Goal: Task Accomplishment & Management: Use online tool/utility

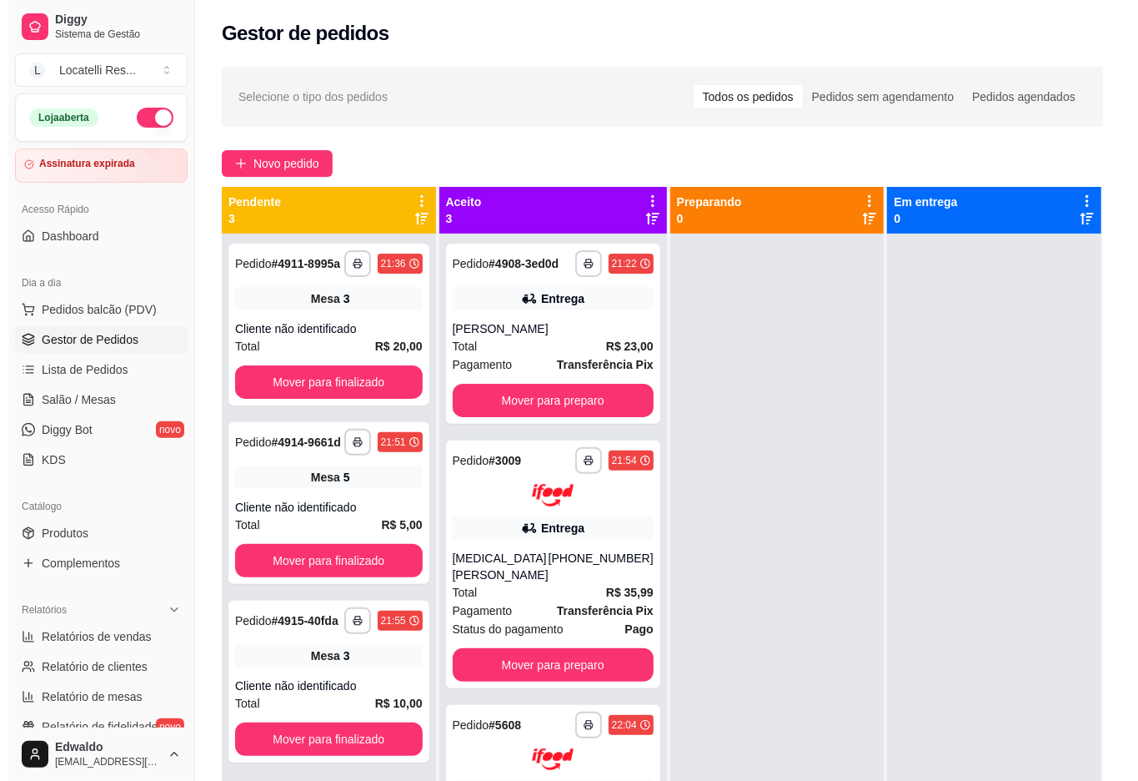
scroll to position [47, 0]
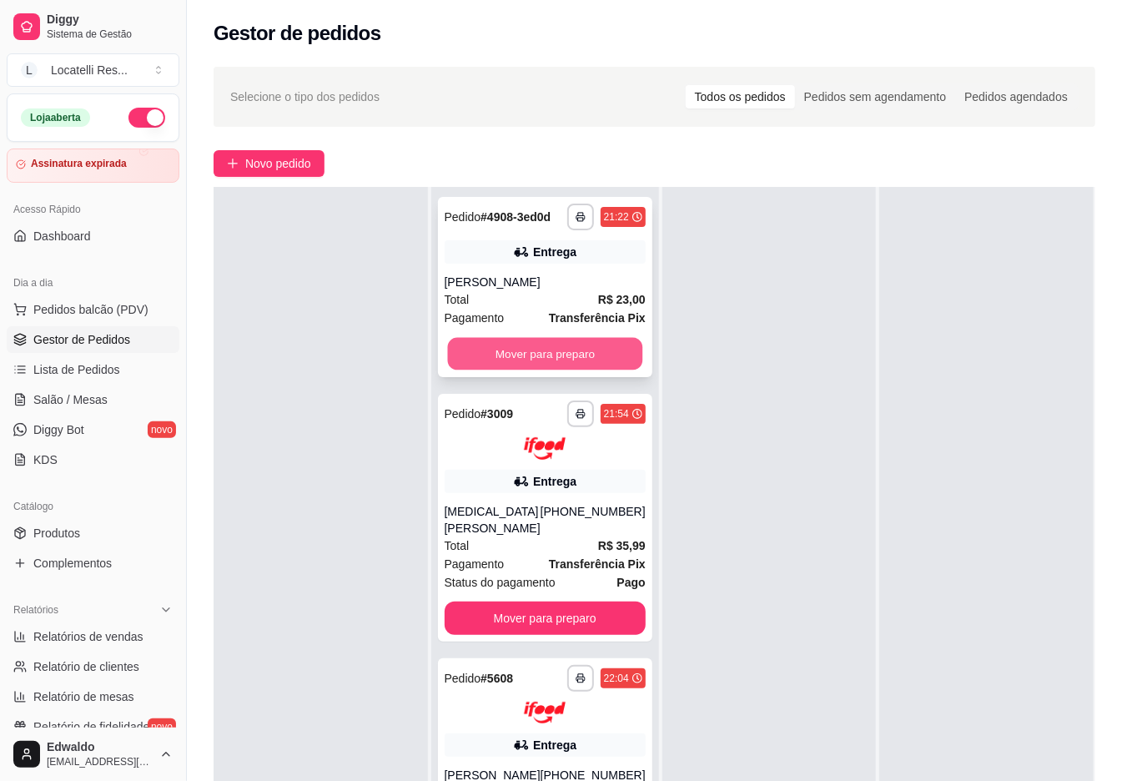
click at [591, 352] on button "Mover para preparo" at bounding box center [544, 354] width 195 height 33
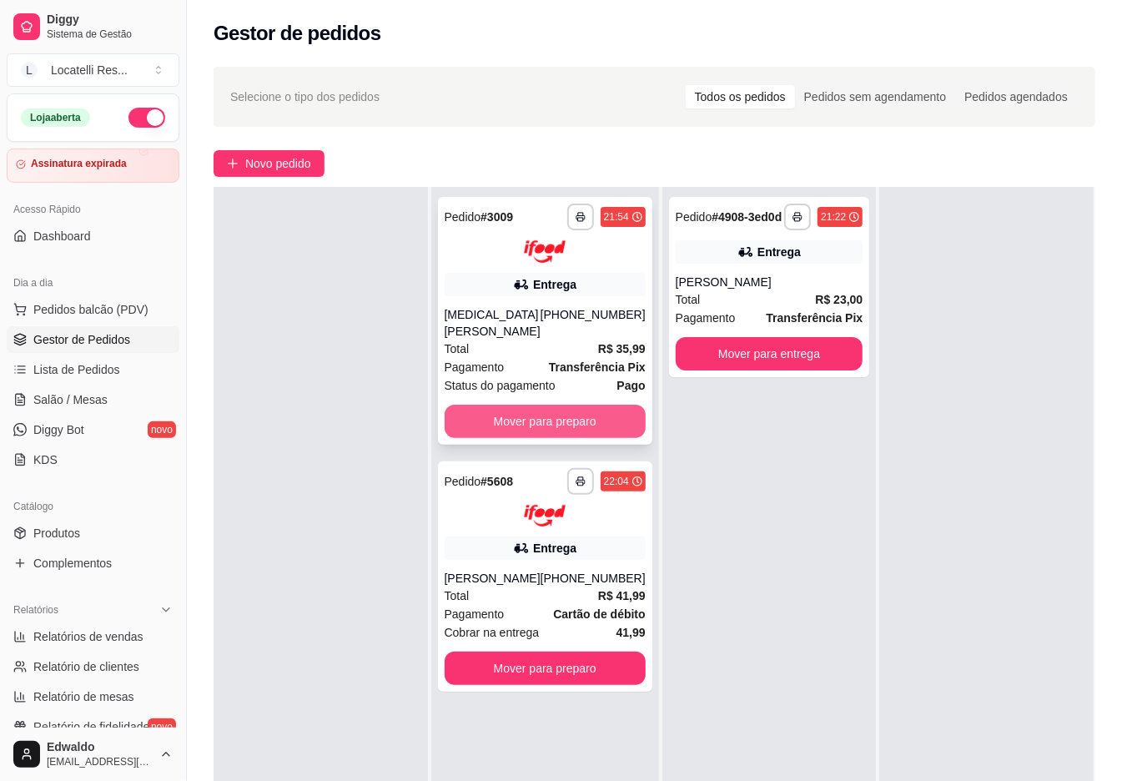
click at [554, 404] on button "Mover para preparo" at bounding box center [545, 420] width 201 height 33
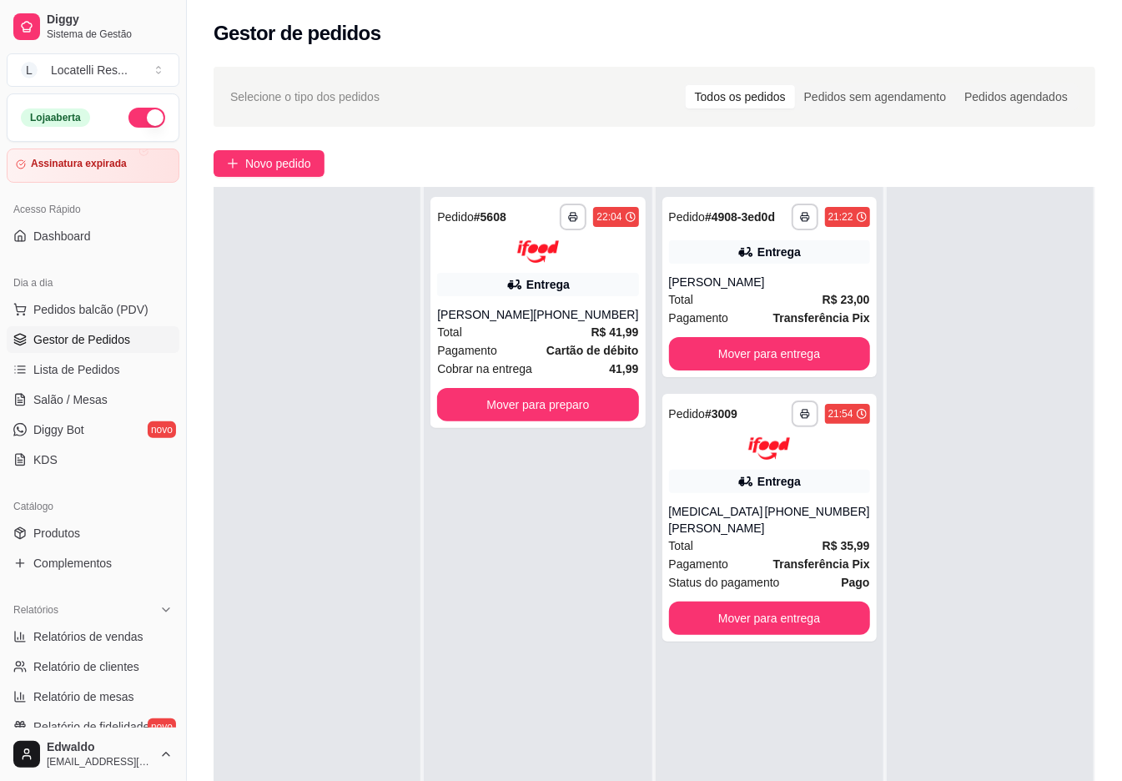
drag, startPoint x: 560, startPoint y: 428, endPoint x: 580, endPoint y: 424, distance: 20.3
click at [560, 429] on div "**********" at bounding box center [538, 577] width 228 height 781
click at [559, 412] on button "Mover para preparo" at bounding box center [537, 404] width 201 height 33
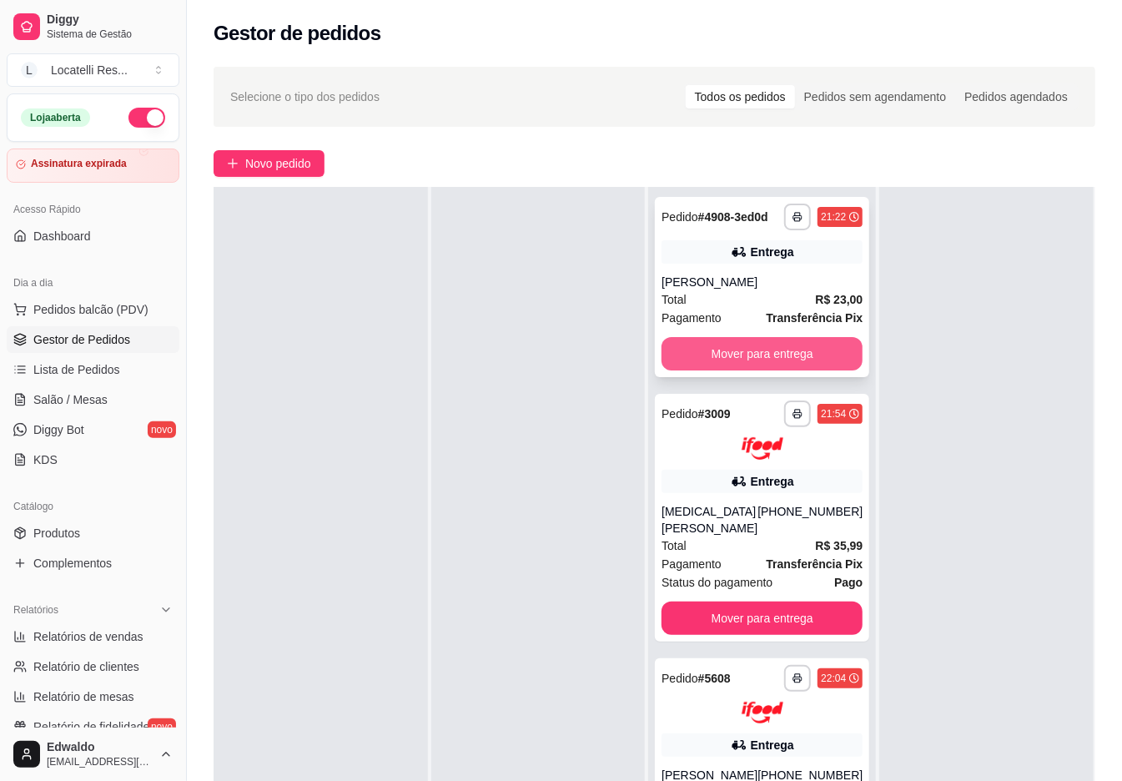
click at [781, 355] on button "Mover para entrega" at bounding box center [761, 353] width 201 height 33
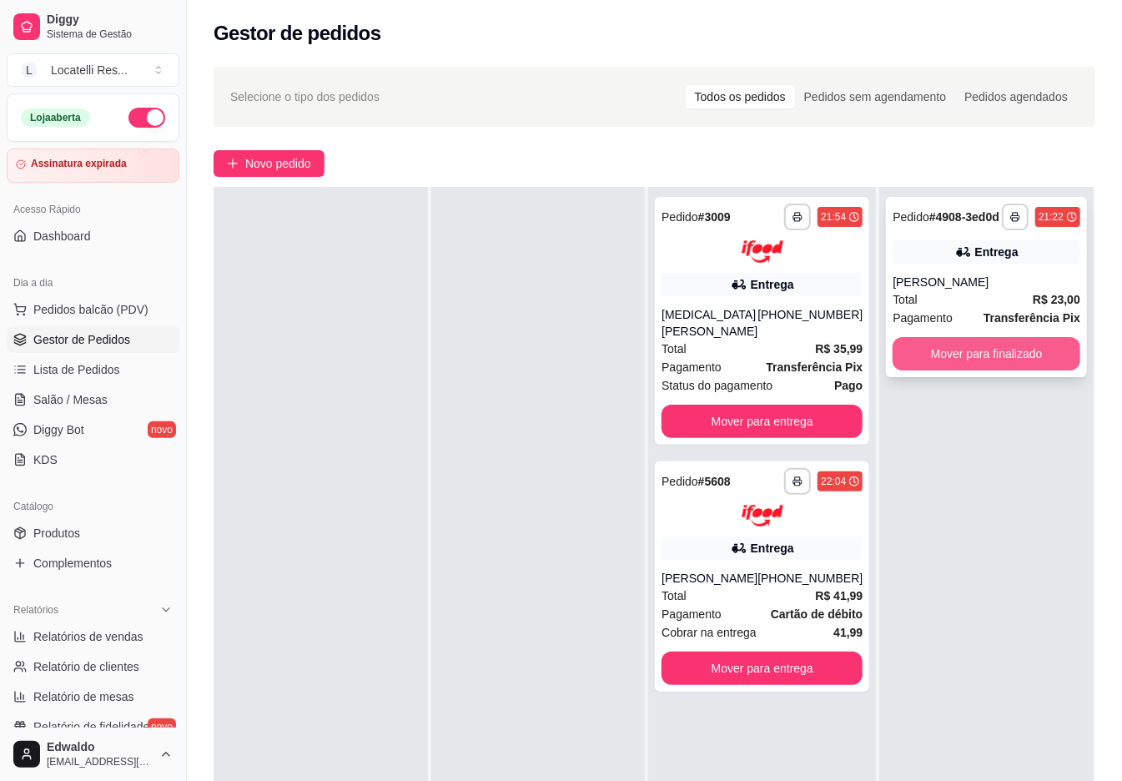
click at [928, 354] on button "Mover para finalizado" at bounding box center [986, 353] width 188 height 33
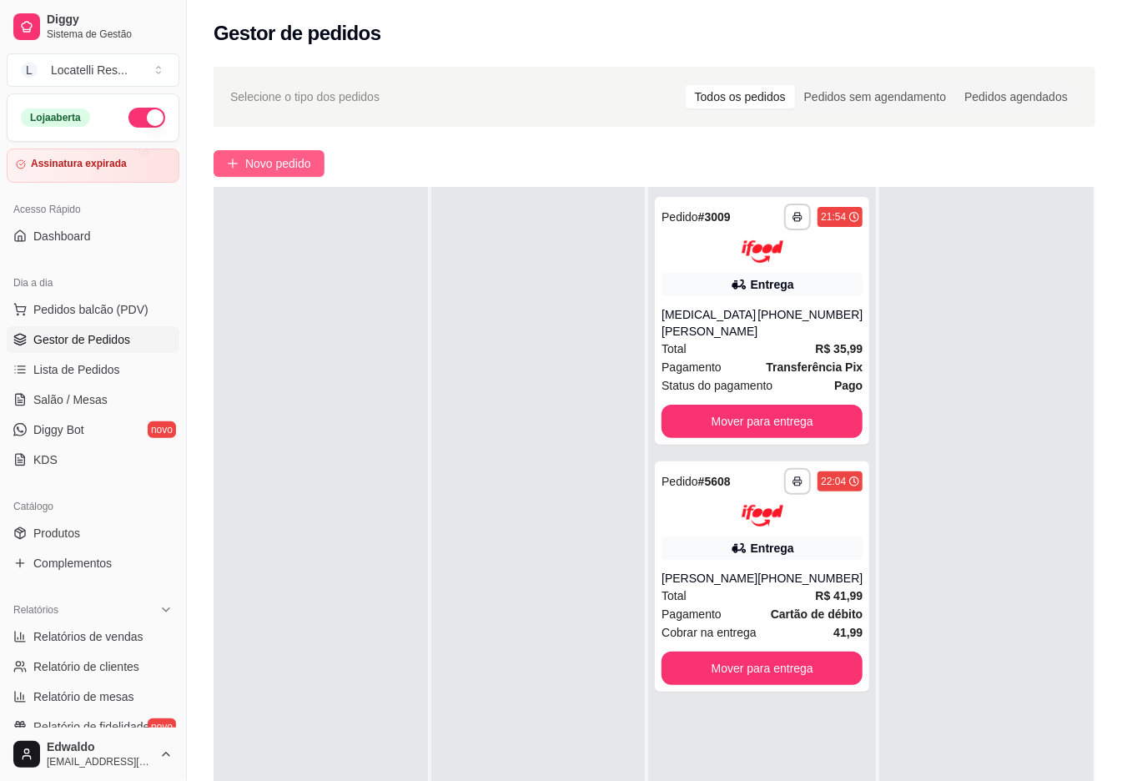
click at [264, 168] on span "Novo pedido" at bounding box center [278, 163] width 66 height 18
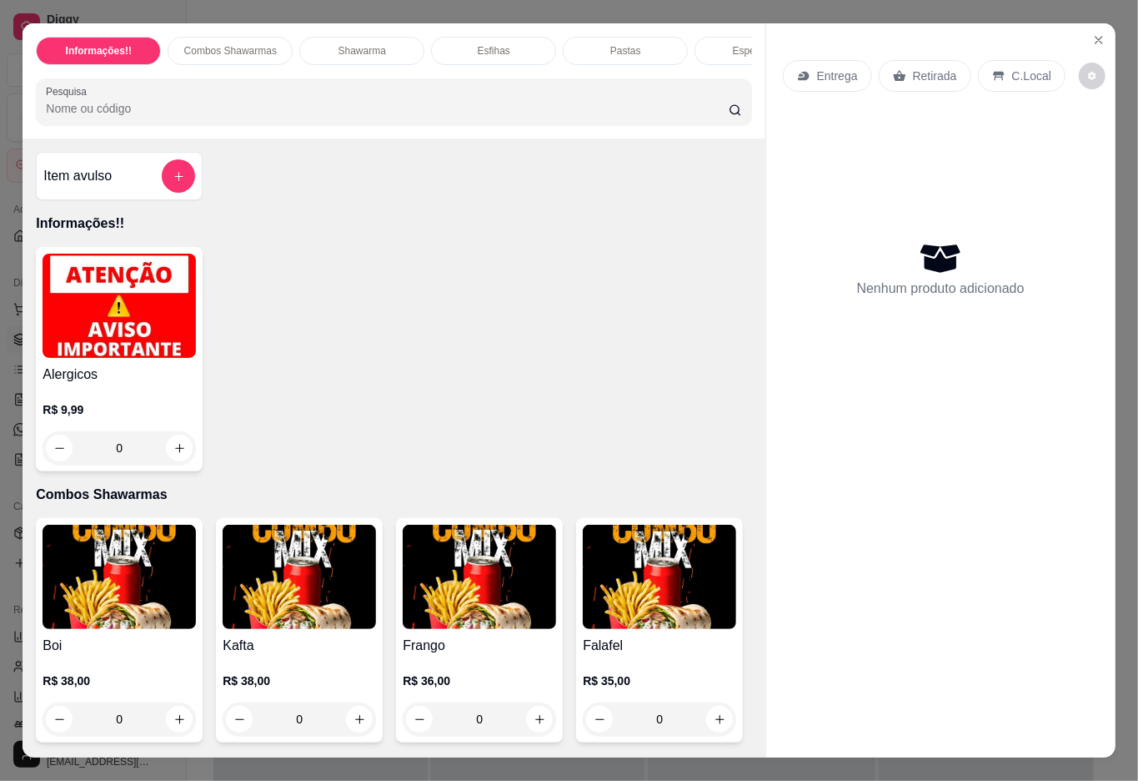
click at [124, 185] on div "Item avulso" at bounding box center [119, 175] width 152 height 33
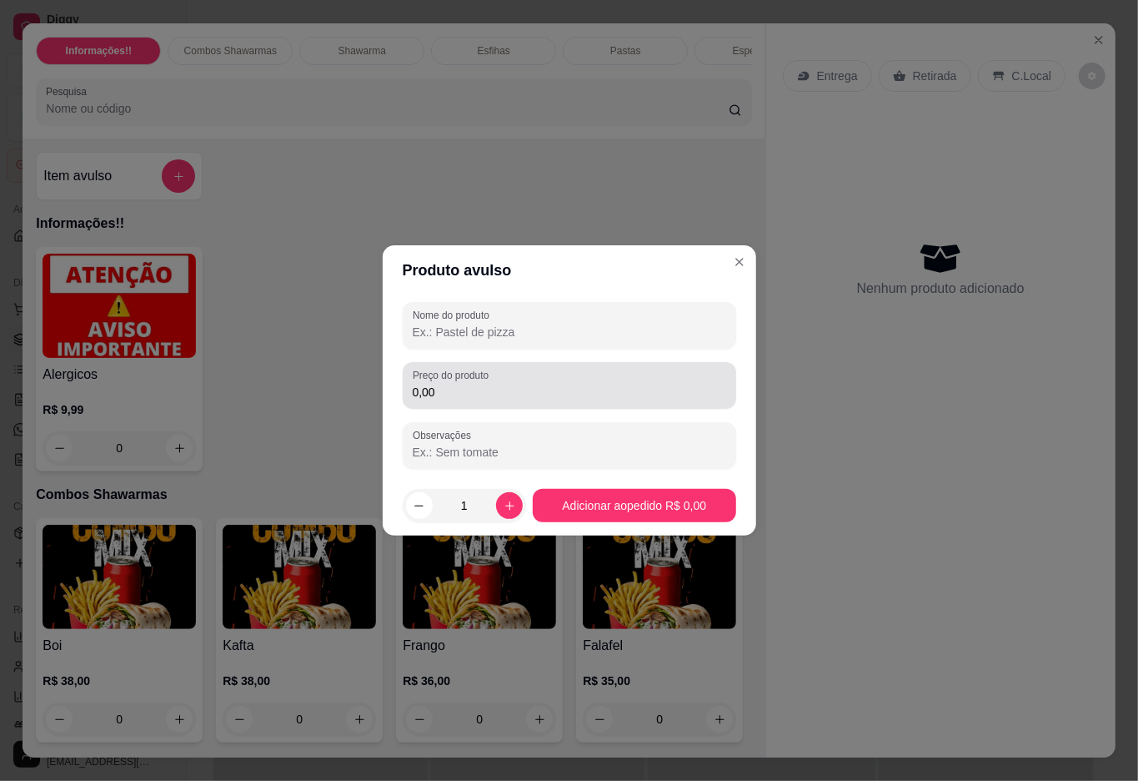
click at [615, 381] on div "0,00" at bounding box center [570, 385] width 314 height 33
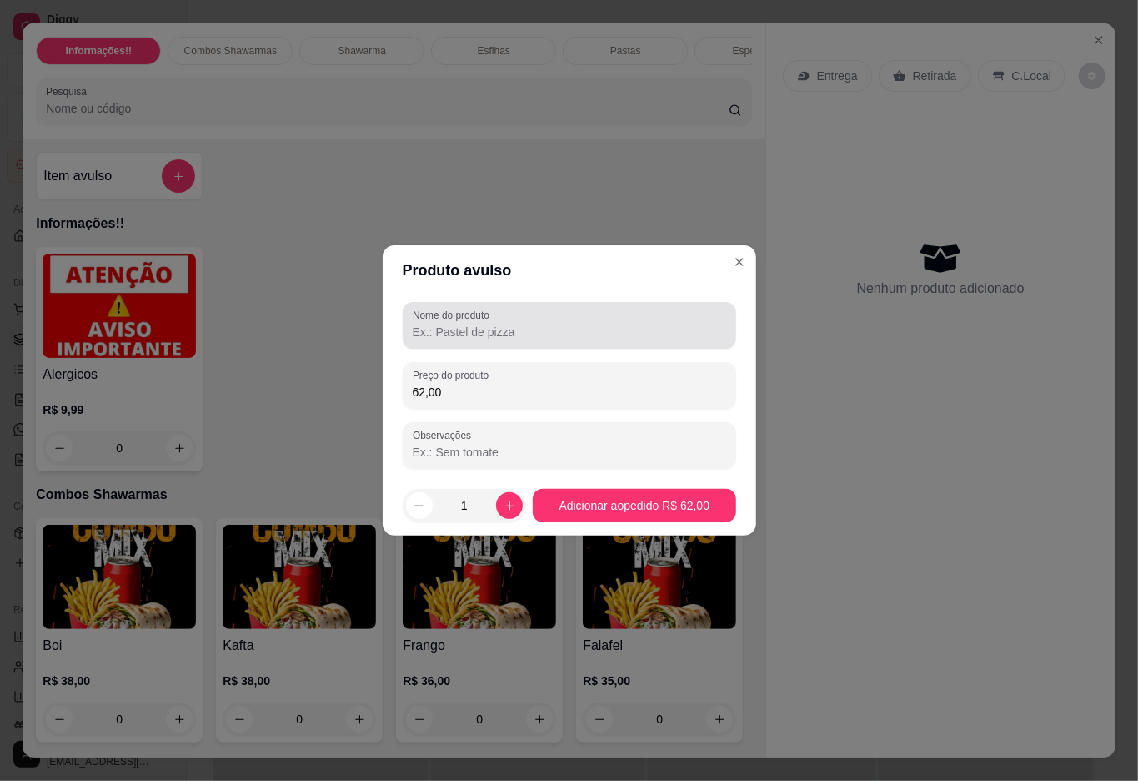
type input "62,00"
click at [550, 318] on div at bounding box center [570, 325] width 314 height 33
type input "plus"
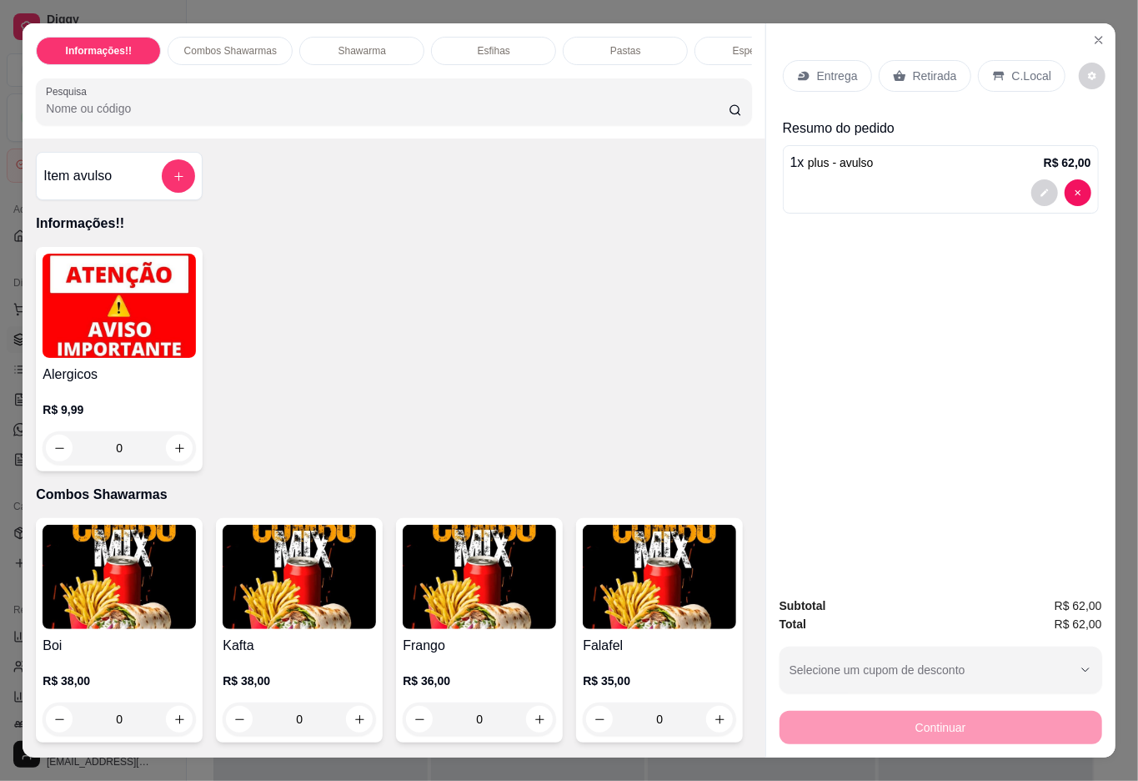
click at [806, 60] on div "Entrega" at bounding box center [827, 76] width 89 height 32
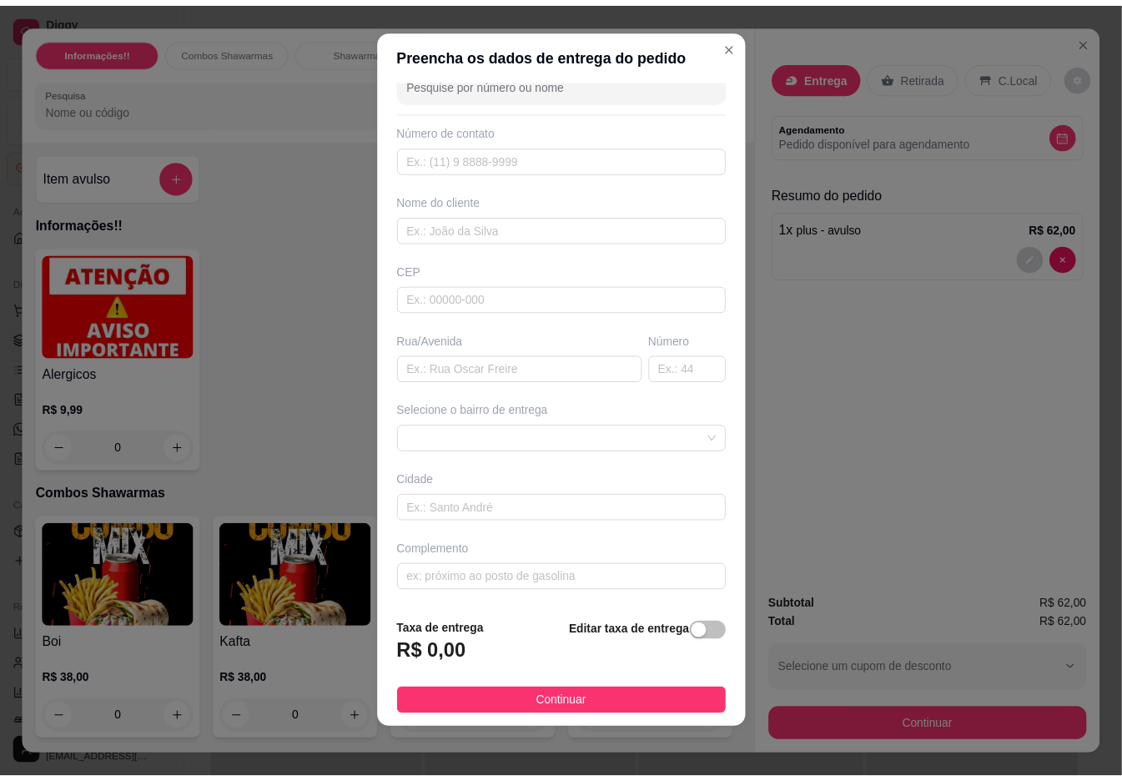
scroll to position [14, 0]
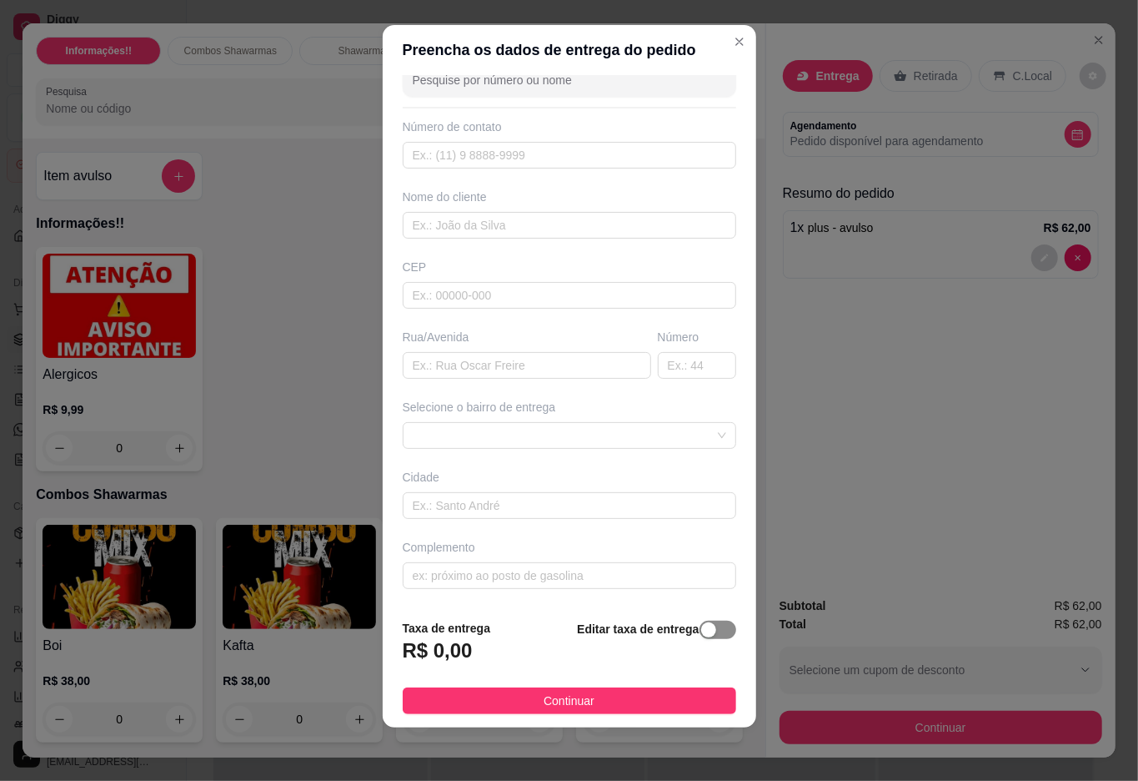
click at [701, 627] on div "button" at bounding box center [708, 629] width 15 height 15
click at [465, 655] on input "0,00" at bounding box center [493, 657] width 178 height 32
type input "5,00"
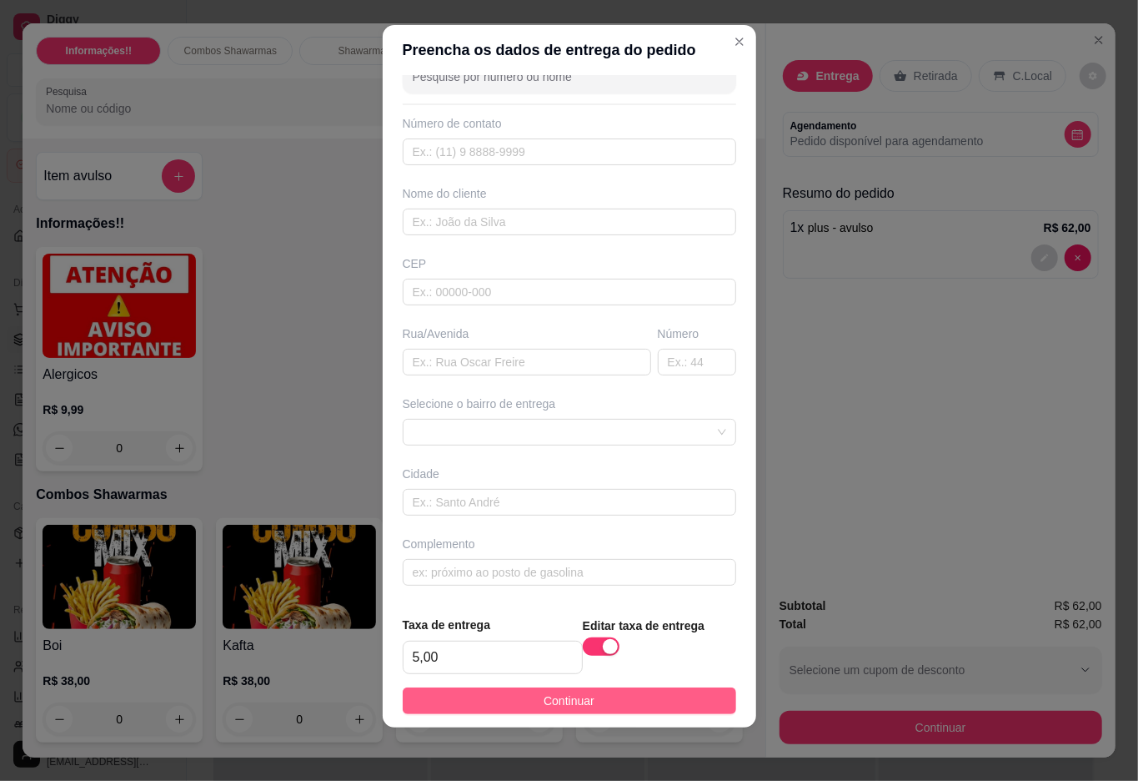
click at [575, 694] on span "Continuar" at bounding box center [569, 700] width 51 height 18
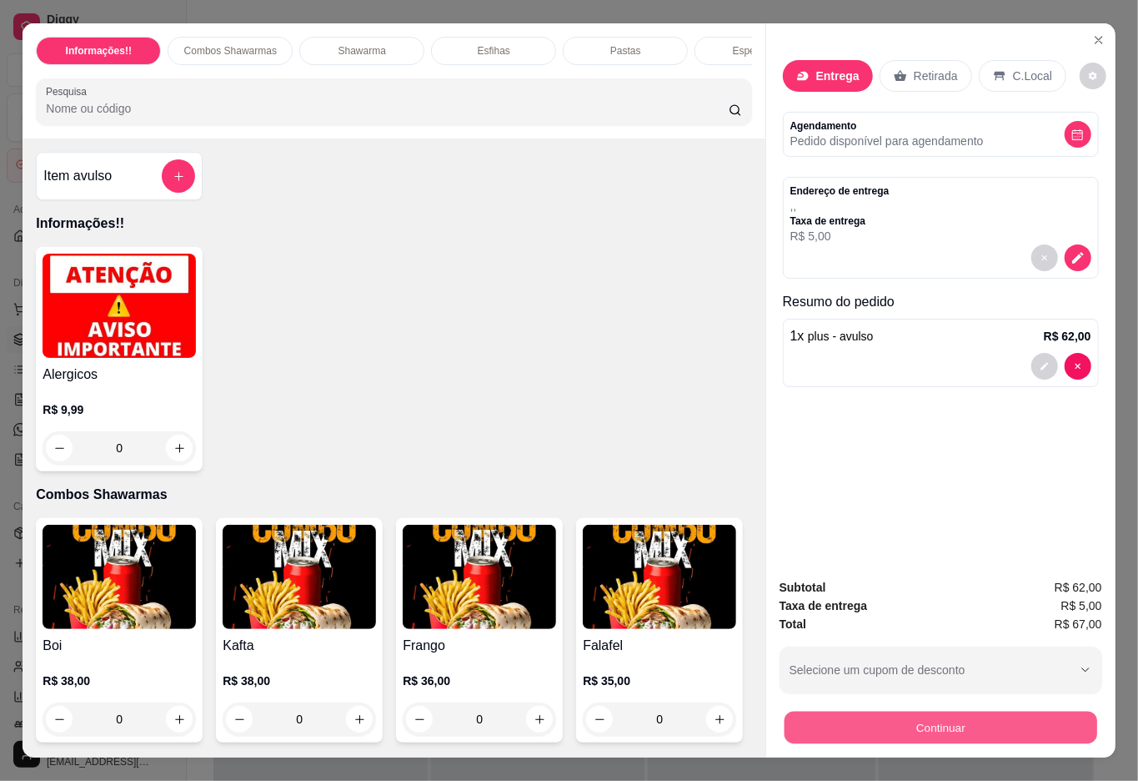
click at [989, 721] on button "Continuar" at bounding box center [940, 727] width 313 height 33
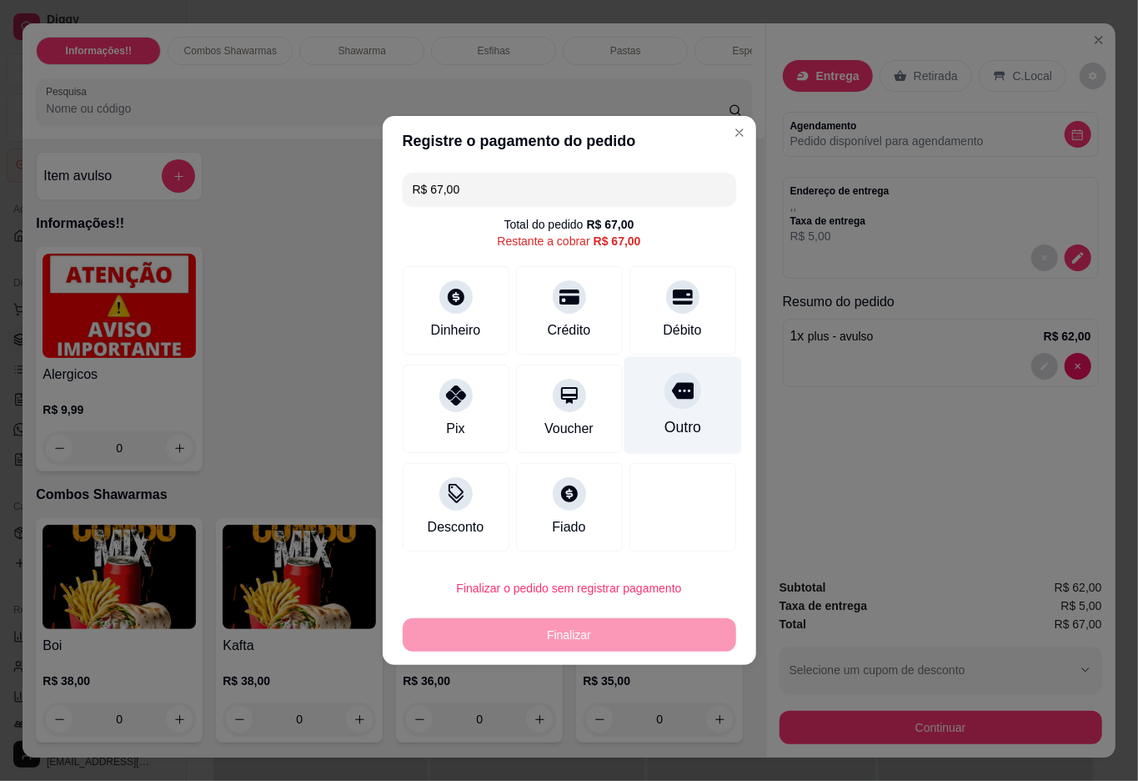
drag, startPoint x: 668, startPoint y: 382, endPoint x: 620, endPoint y: 514, distance: 140.1
click at [671, 385] on icon at bounding box center [682, 390] width 22 height 22
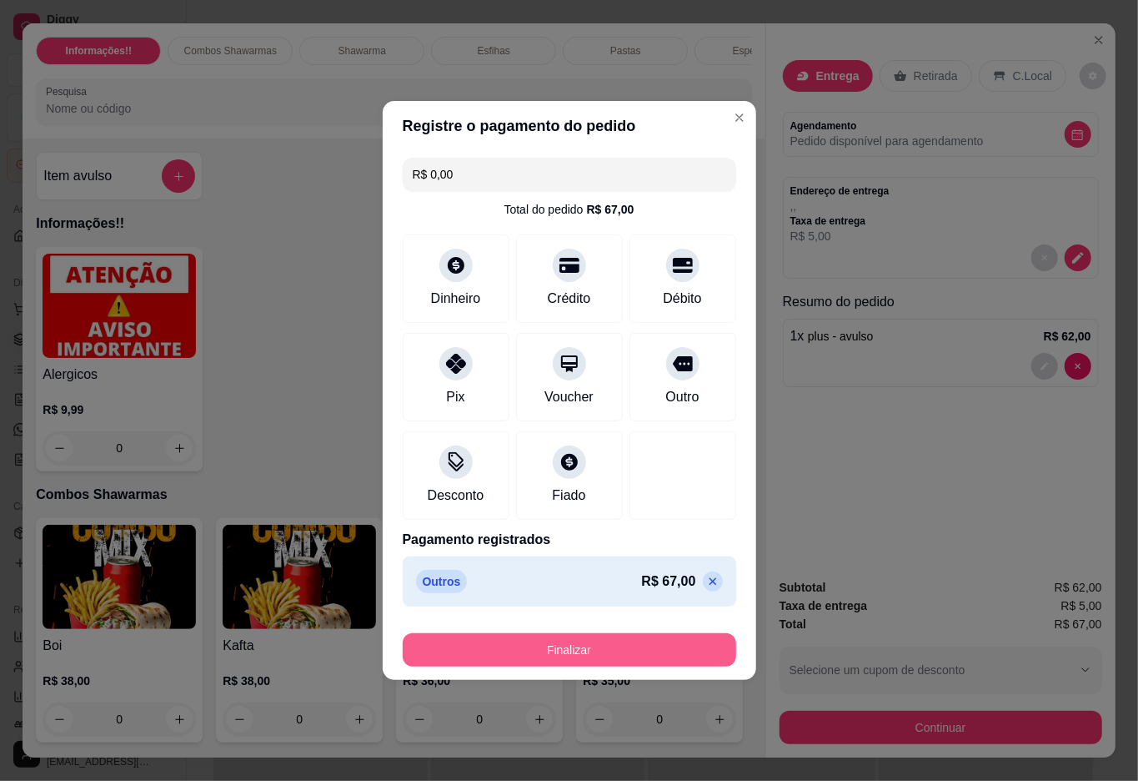
click at [602, 649] on button "Finalizar" at bounding box center [570, 649] width 334 height 33
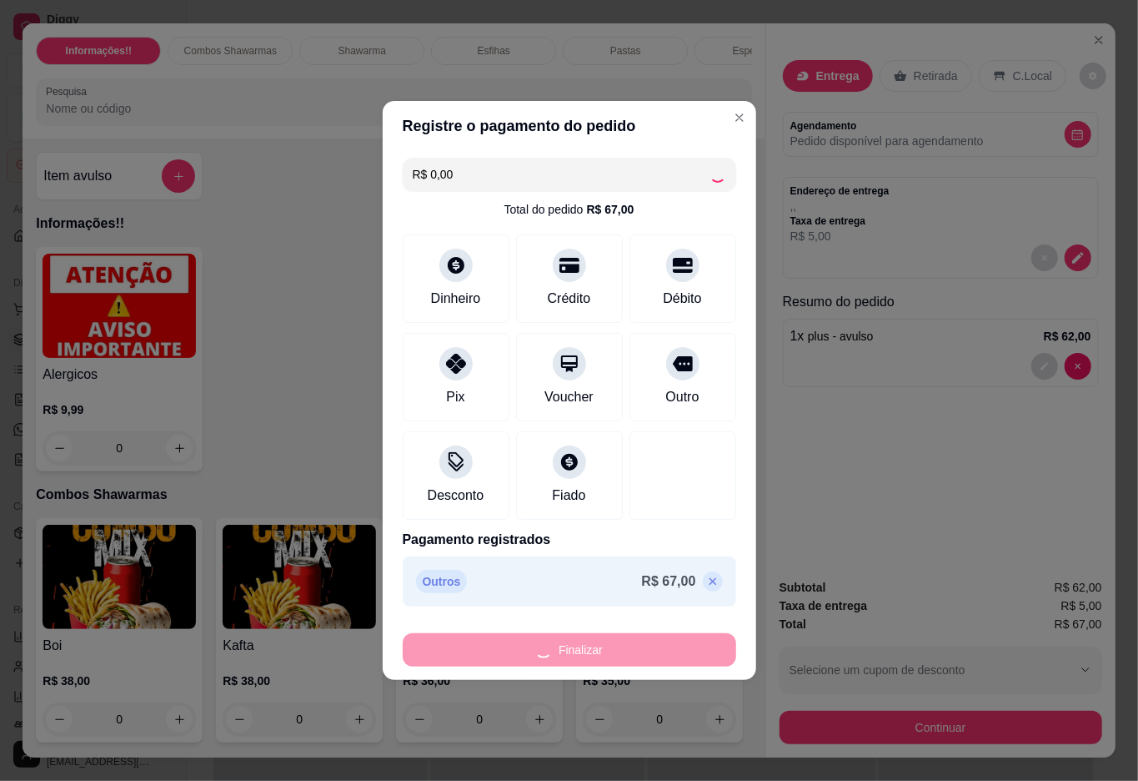
type input "-R$ 67,00"
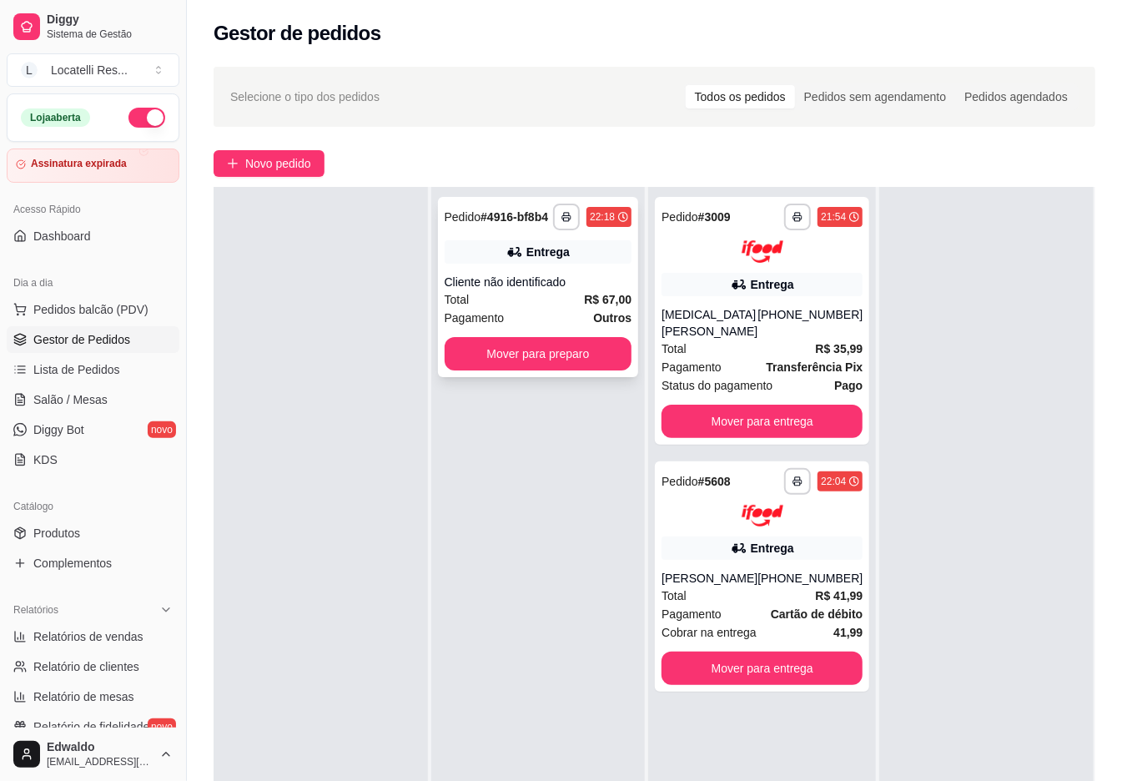
click at [517, 370] on div "**********" at bounding box center [538, 287] width 201 height 180
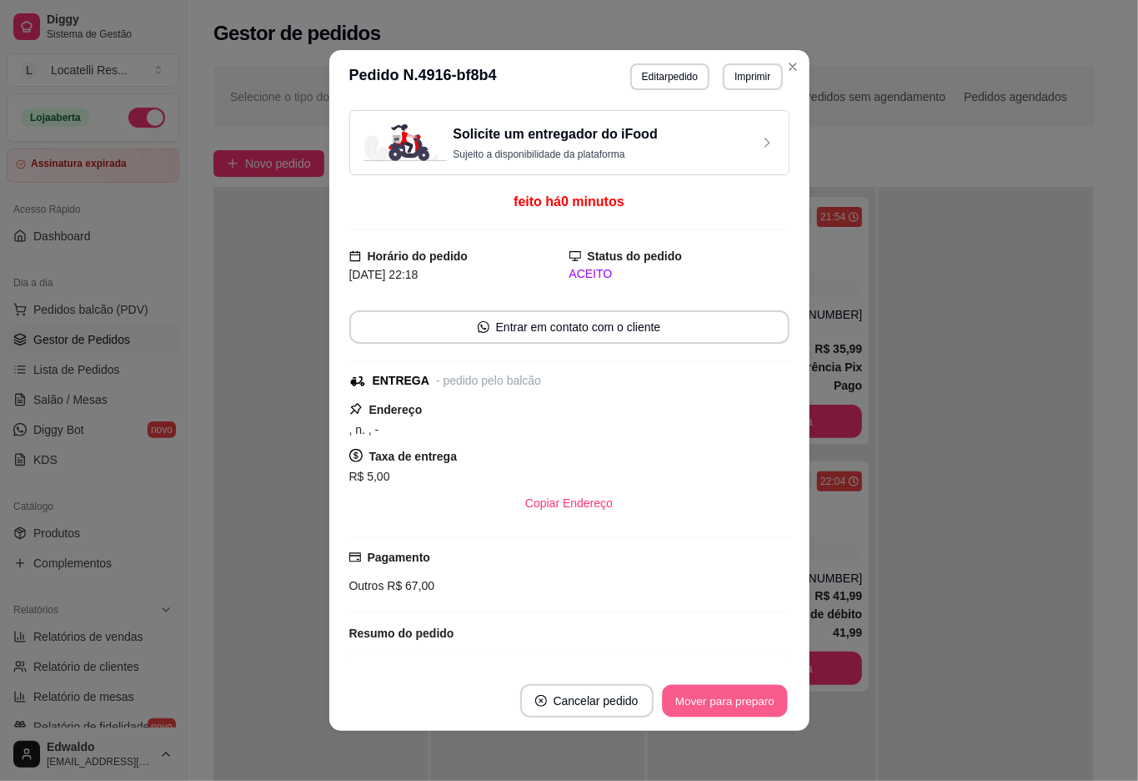
click at [682, 708] on button "Mover para preparo" at bounding box center [724, 701] width 125 height 33
click at [697, 692] on button "Mover para entrega" at bounding box center [725, 701] width 125 height 33
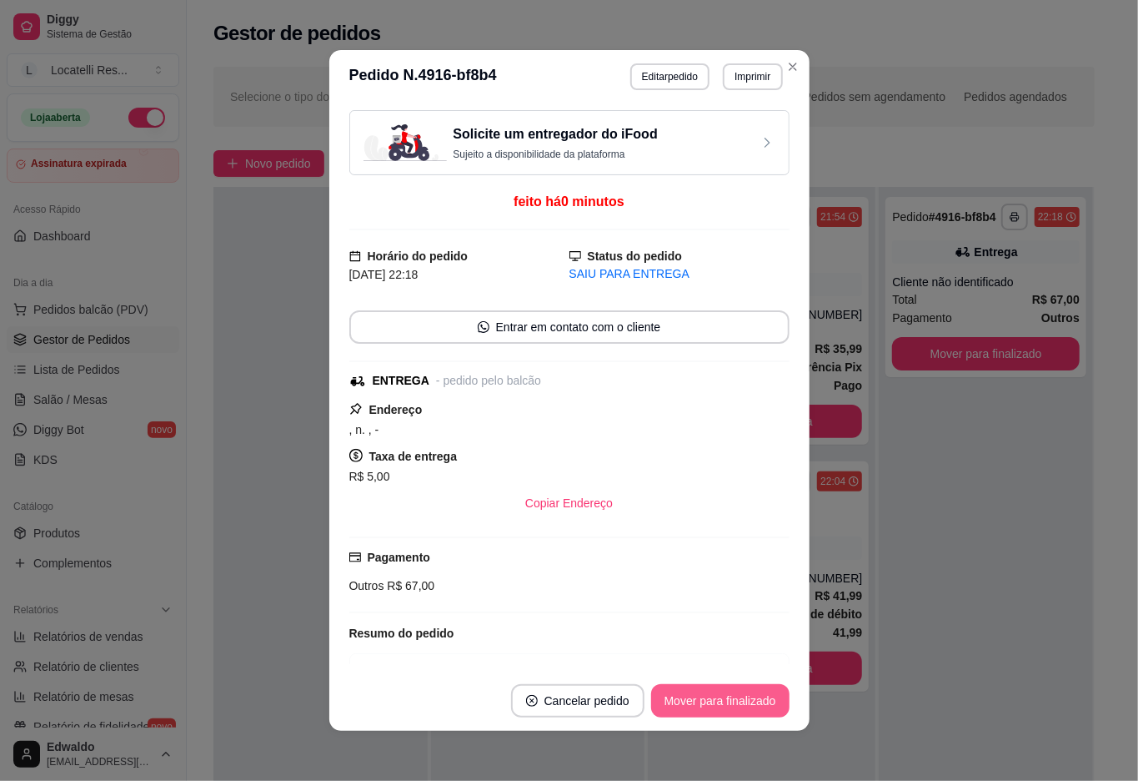
click at [744, 699] on button "Mover para finalizado" at bounding box center [720, 700] width 138 height 33
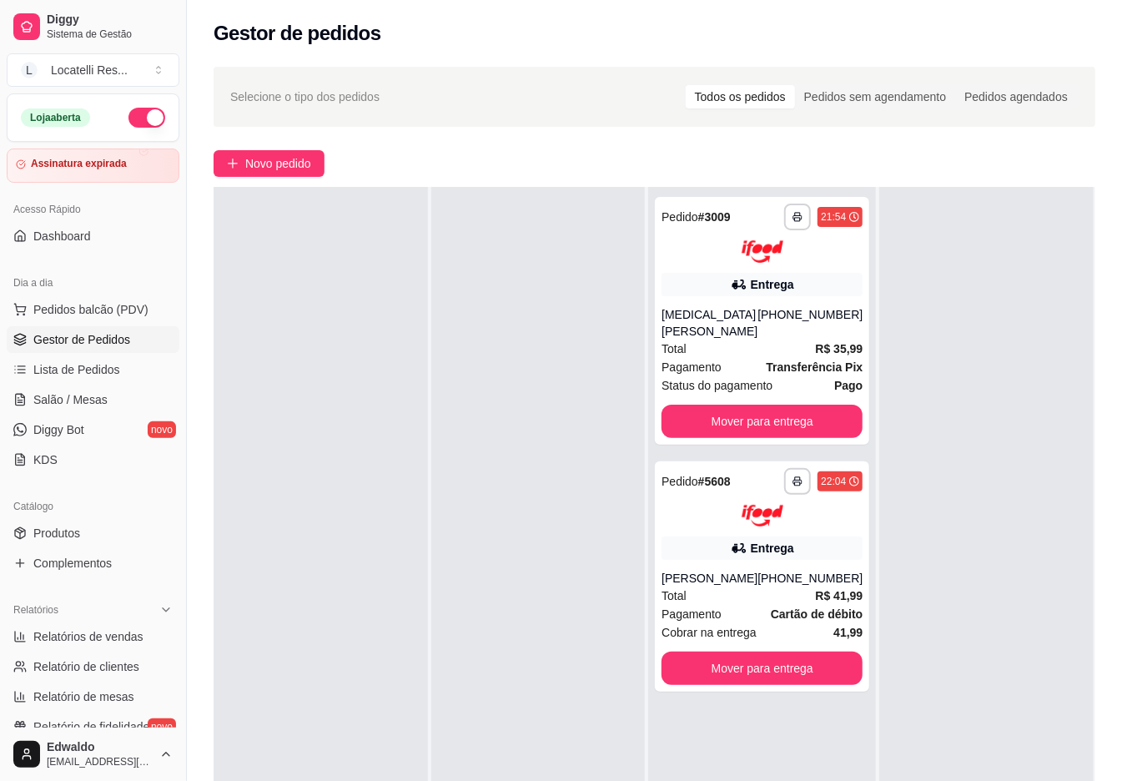
click at [137, 123] on button "button" at bounding box center [146, 118] width 37 height 20
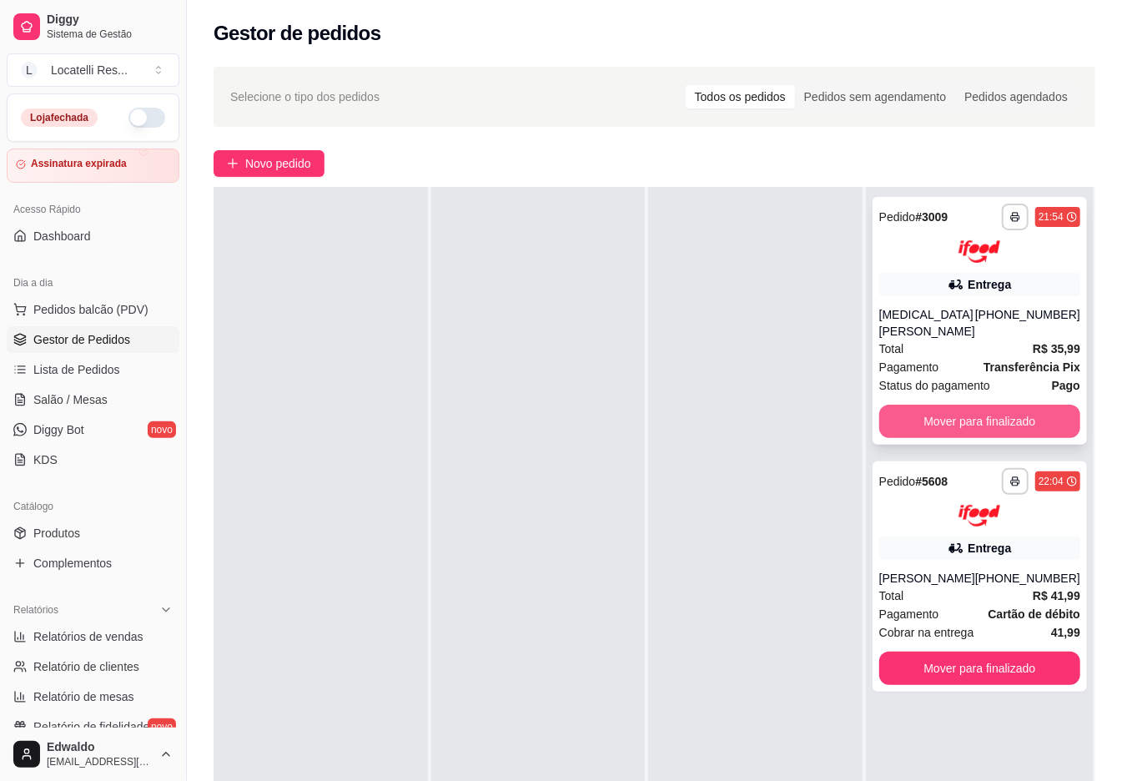
click at [968, 409] on button "Mover para finalizado" at bounding box center [979, 420] width 201 height 33
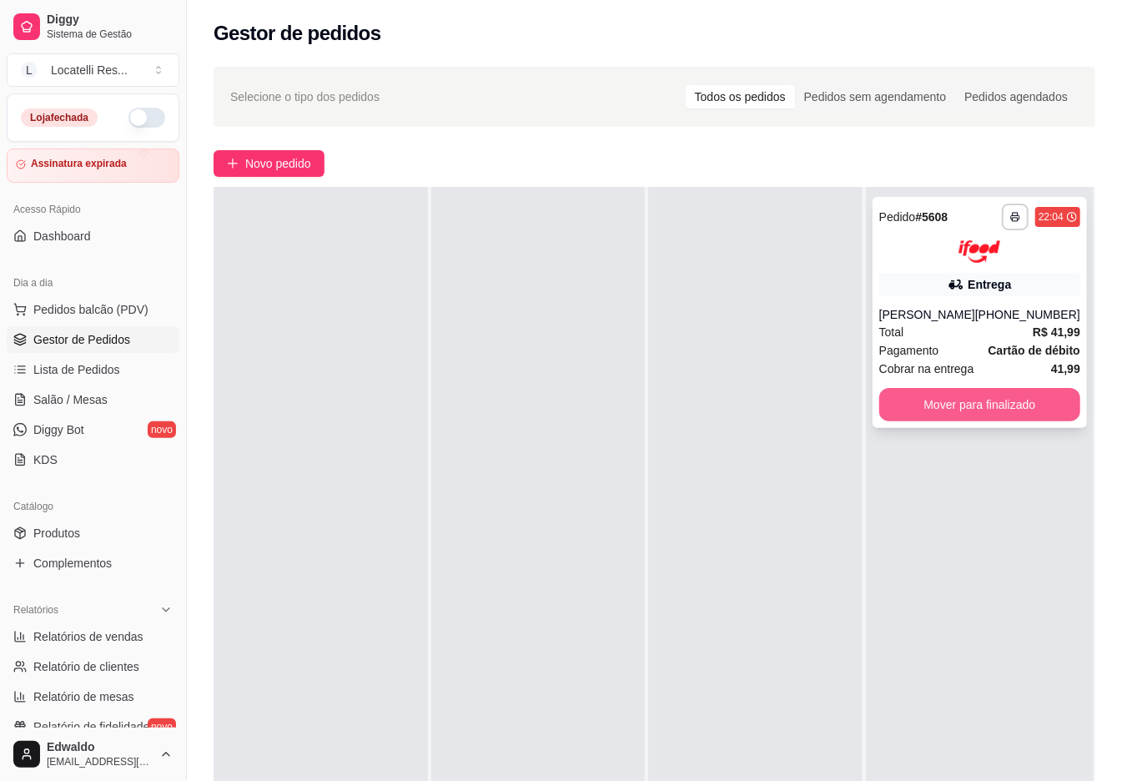
click at [965, 407] on button "Mover para finalizado" at bounding box center [979, 404] width 201 height 33
